Goal: Information Seeking & Learning: Learn about a topic

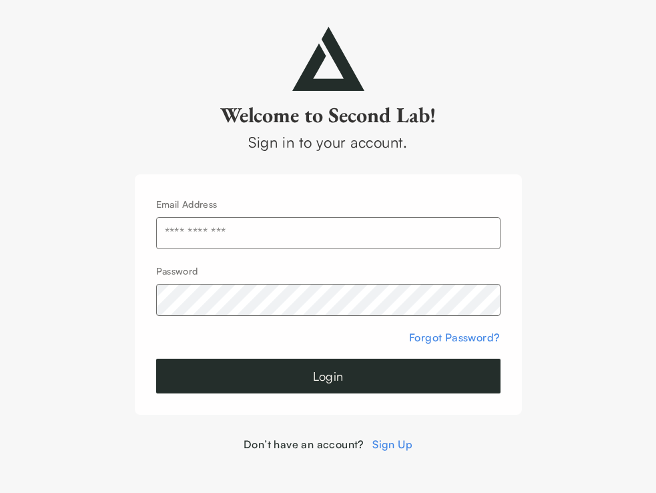
type input "**********"
click at [328, 376] on button "Login" at bounding box center [328, 376] width 345 height 35
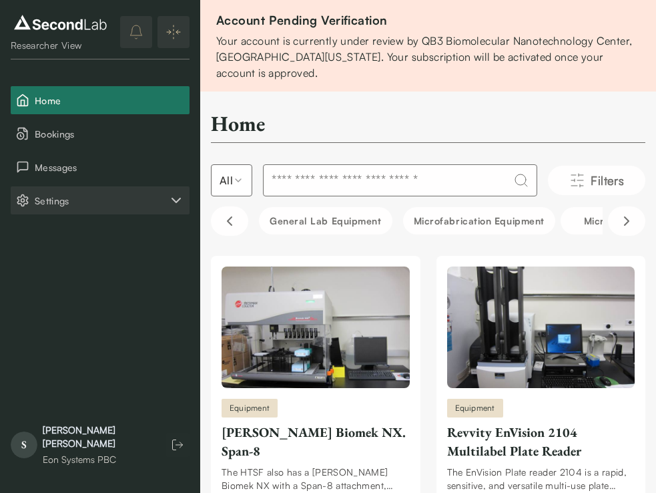
click at [176, 188] on button "Settings" at bounding box center [100, 200] width 179 height 28
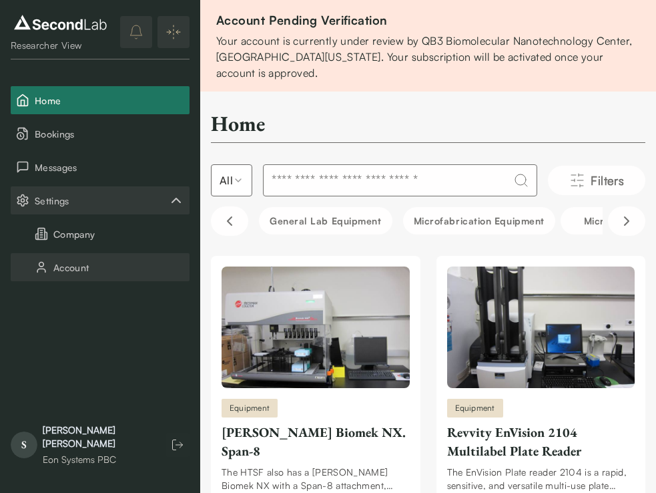
click at [118, 268] on button "Account" at bounding box center [100, 267] width 179 height 28
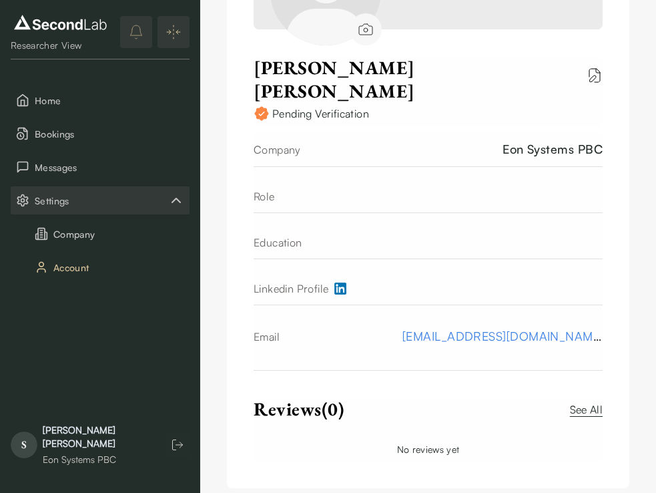
scroll to position [376, 0]
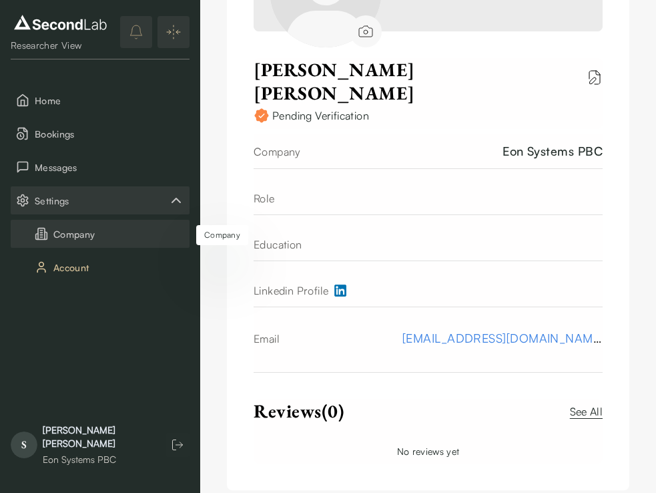
click at [101, 238] on button "Company" at bounding box center [100, 234] width 179 height 28
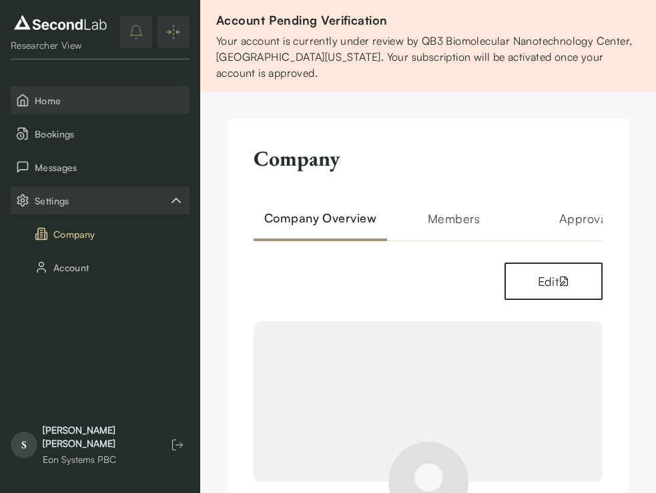
click at [68, 105] on span "Home" at bounding box center [110, 100] width 150 height 14
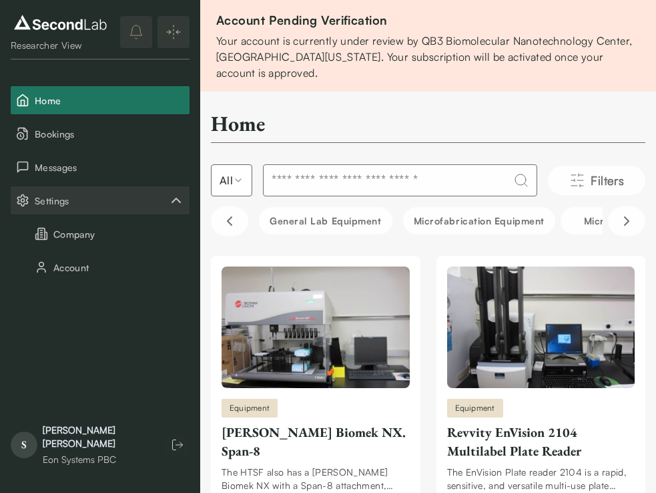
click at [70, 25] on img at bounding box center [60, 22] width 99 height 21
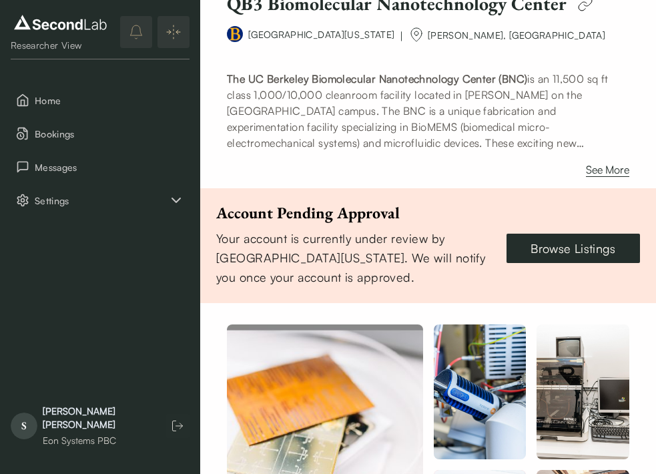
scroll to position [310, 0]
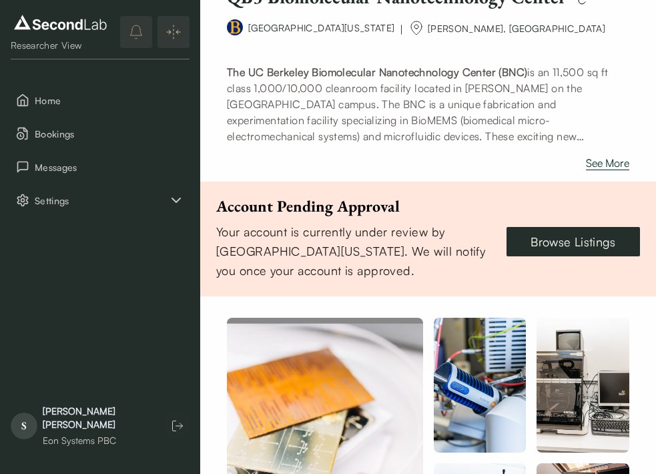
click at [611, 176] on button "See More" at bounding box center [607, 165] width 43 height 21
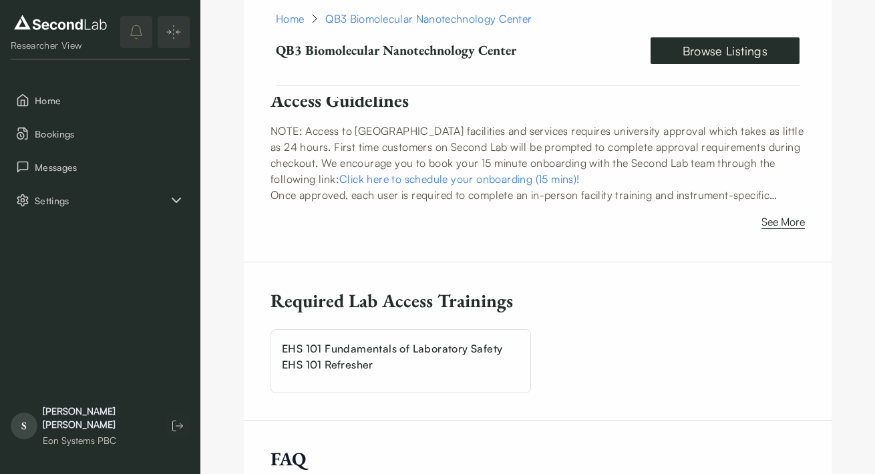
scroll to position [3293, 0]
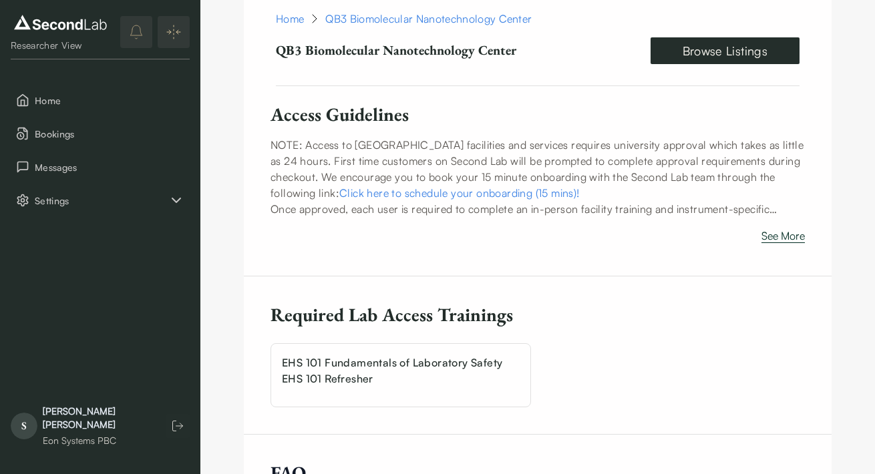
click at [656, 228] on button "See More" at bounding box center [782, 238] width 43 height 21
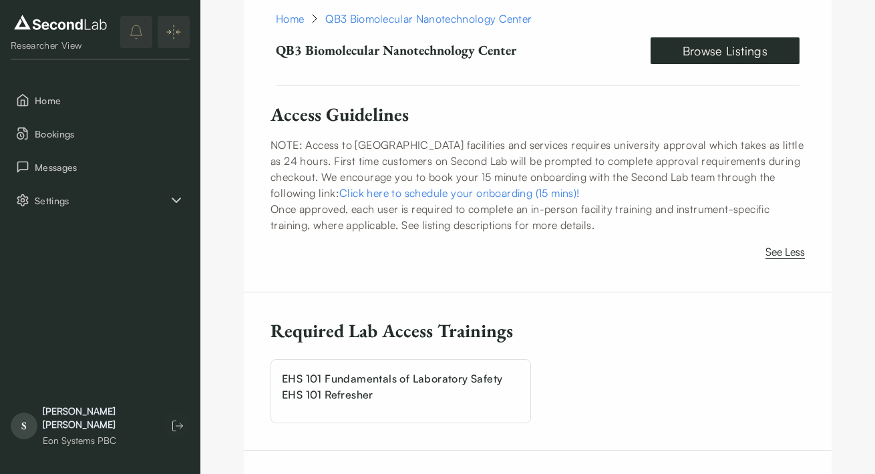
click at [543, 186] on link "Click here to schedule your onboarding (15 mins)!" at bounding box center [459, 192] width 240 height 13
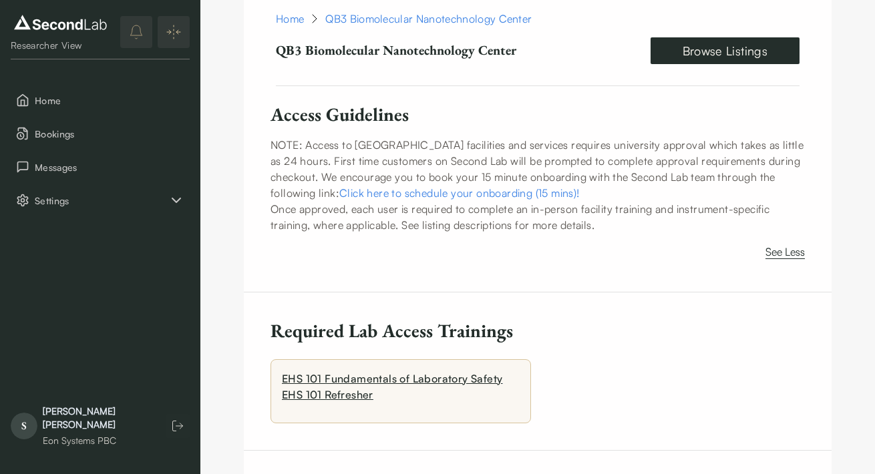
click at [403, 372] on link "EHS 101 Fundamentals of Laboratory Safety EHS 101 Refresher" at bounding box center [392, 386] width 220 height 29
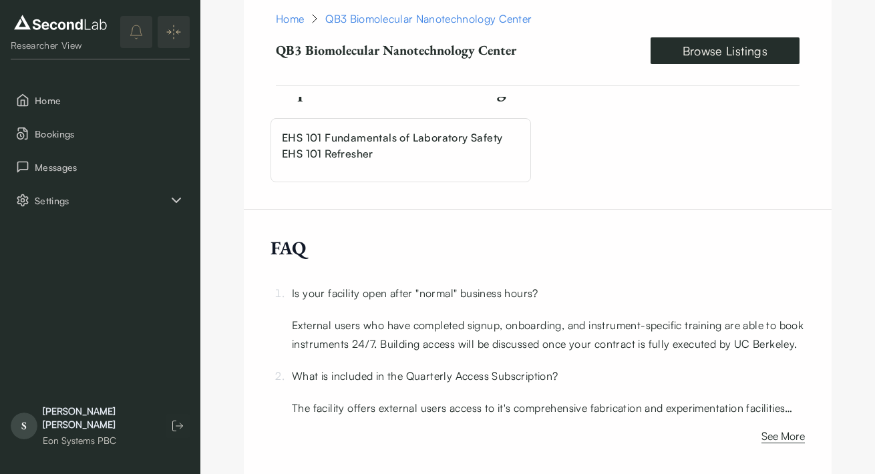
scroll to position [3486, 0]
click at [792, 429] on button "See More" at bounding box center [782, 439] width 43 height 21
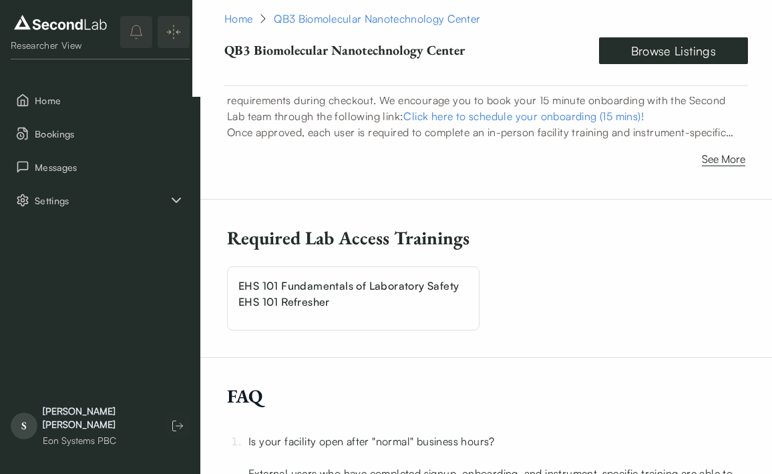
scroll to position [3335, 0]
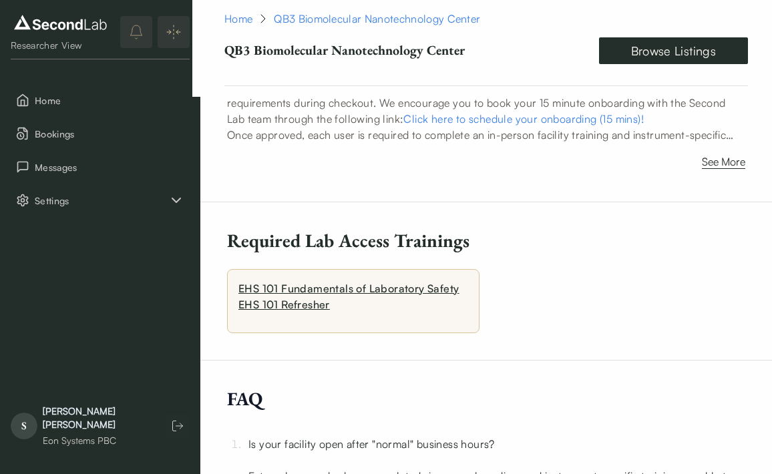
click at [332, 279] on li "EHS 101 Fundamentals of Laboratory Safety EHS 101 Refresher" at bounding box center [353, 301] width 252 height 64
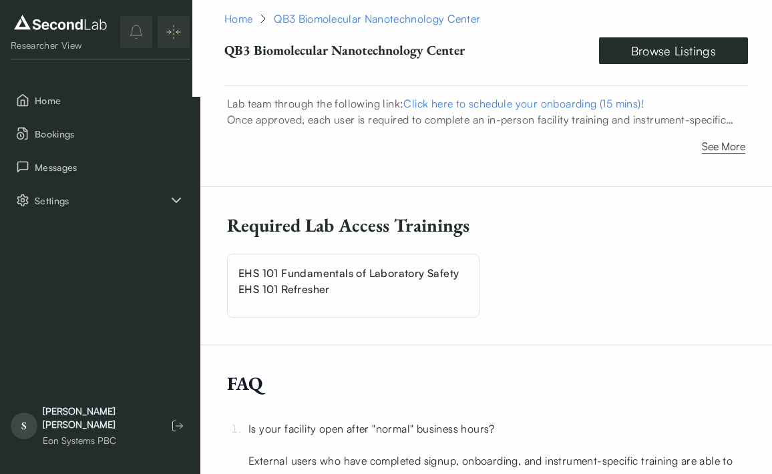
scroll to position [3353, 0]
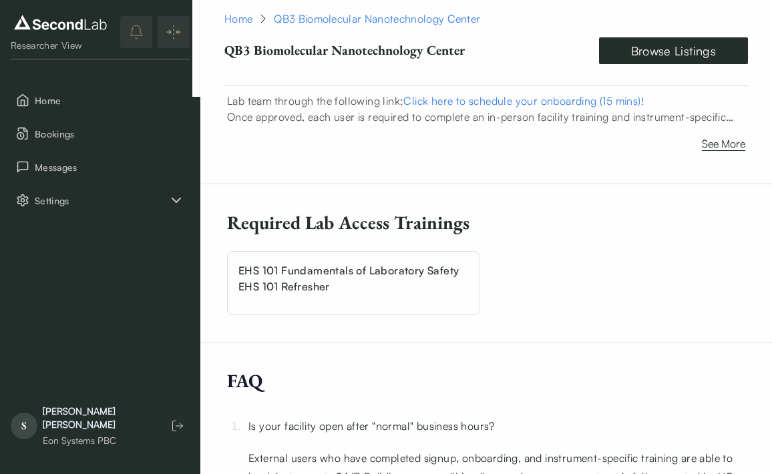
click at [429, 16] on div "QB3 Biomolecular Nanotechnology Center" at bounding box center [377, 19] width 206 height 16
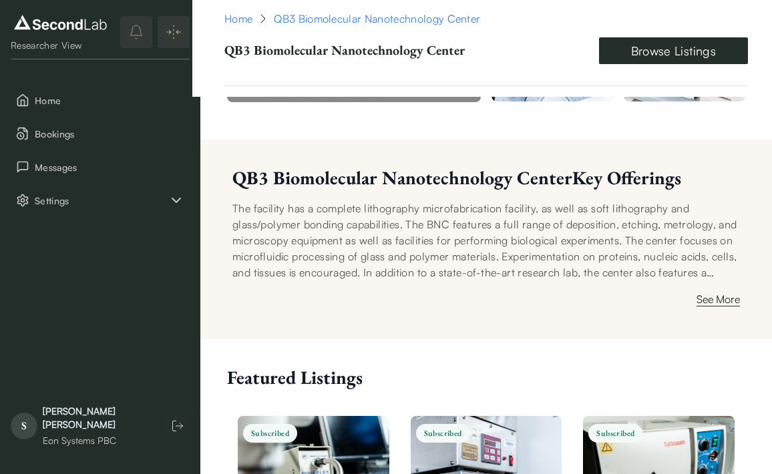
scroll to position [784, 0]
